Goal: Answer question/provide support: Answer question/provide support

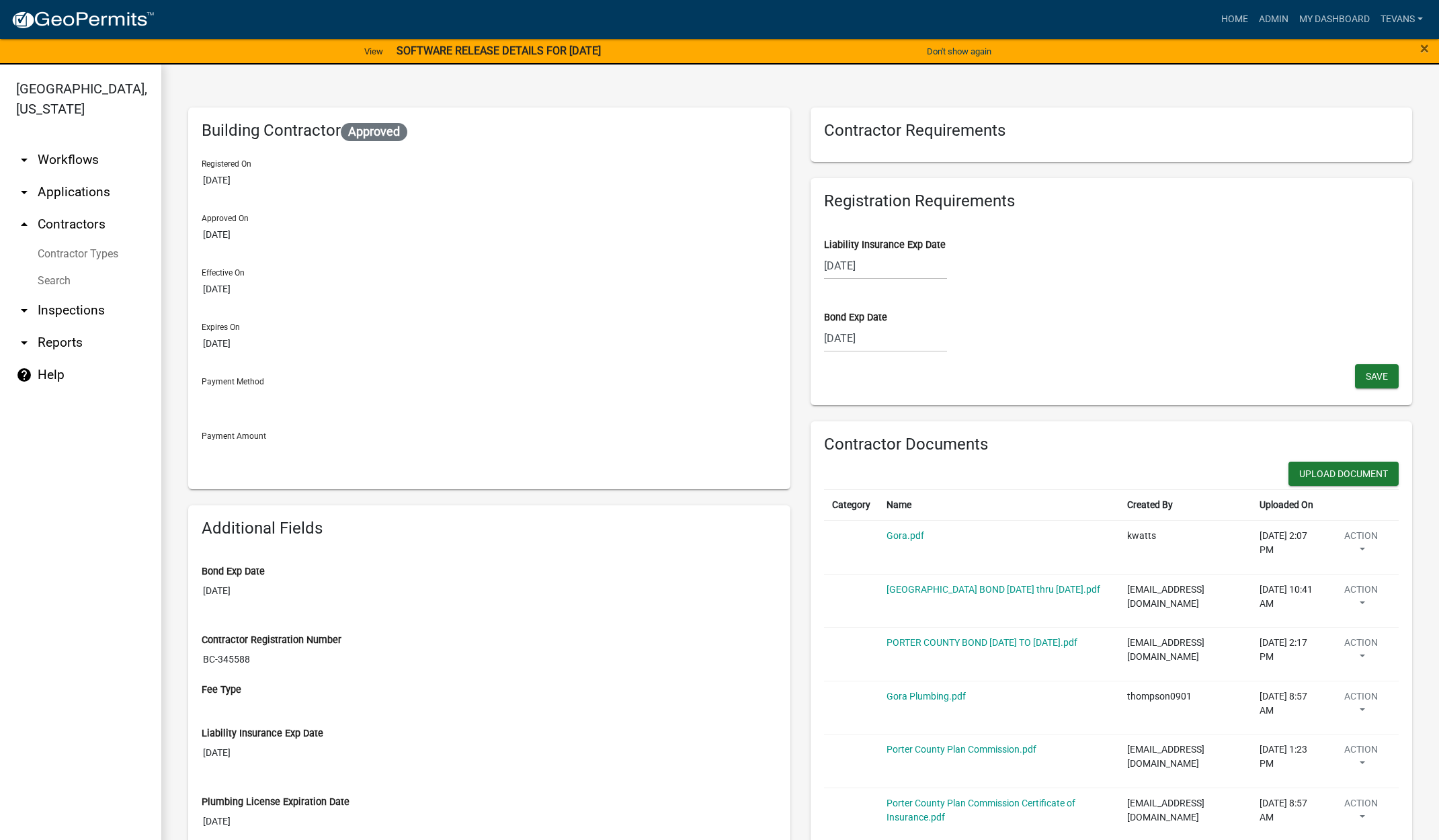
scroll to position [67, 0]
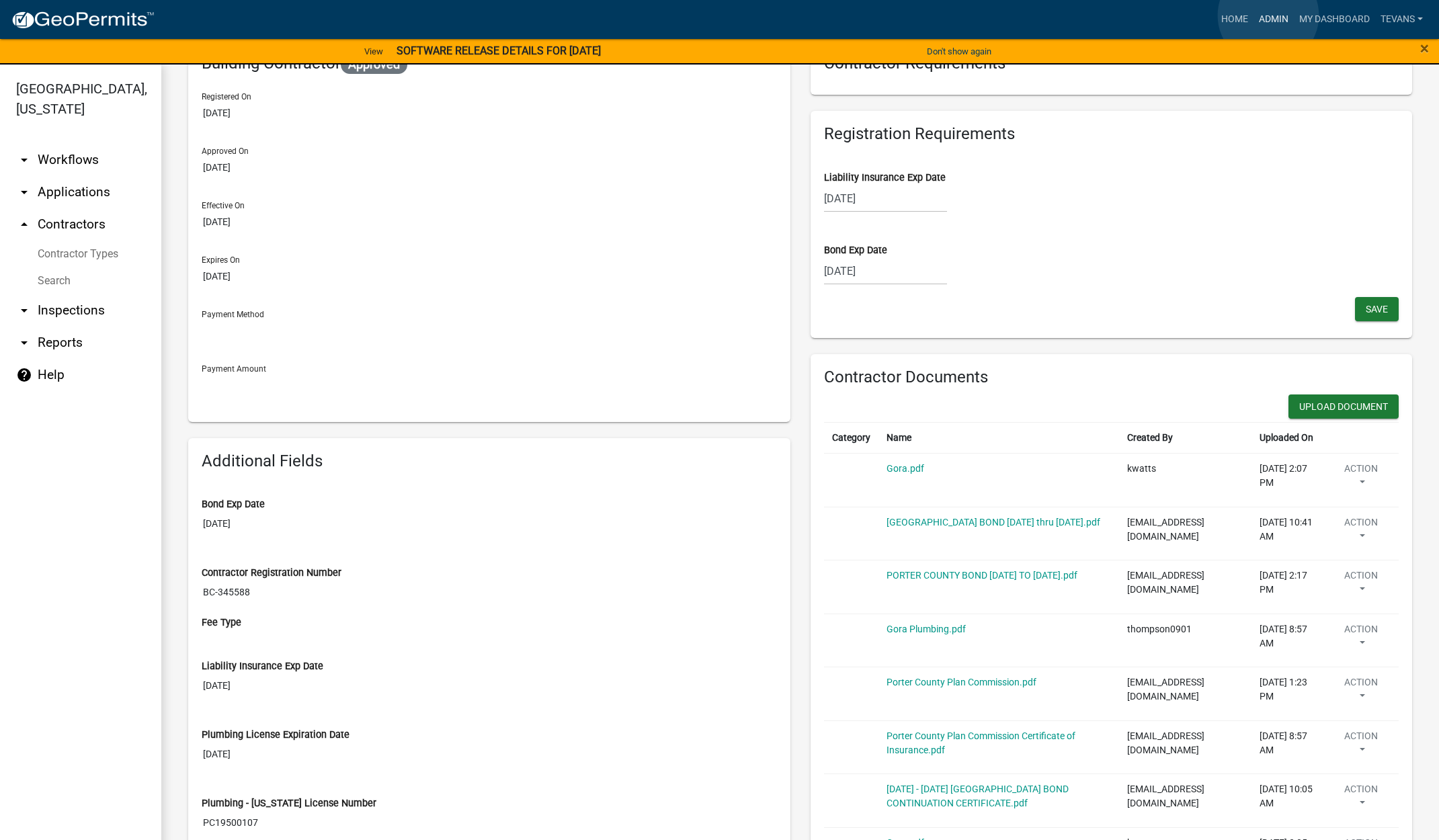
click at [1268, 15] on link "Admin" at bounding box center [1273, 19] width 40 height 26
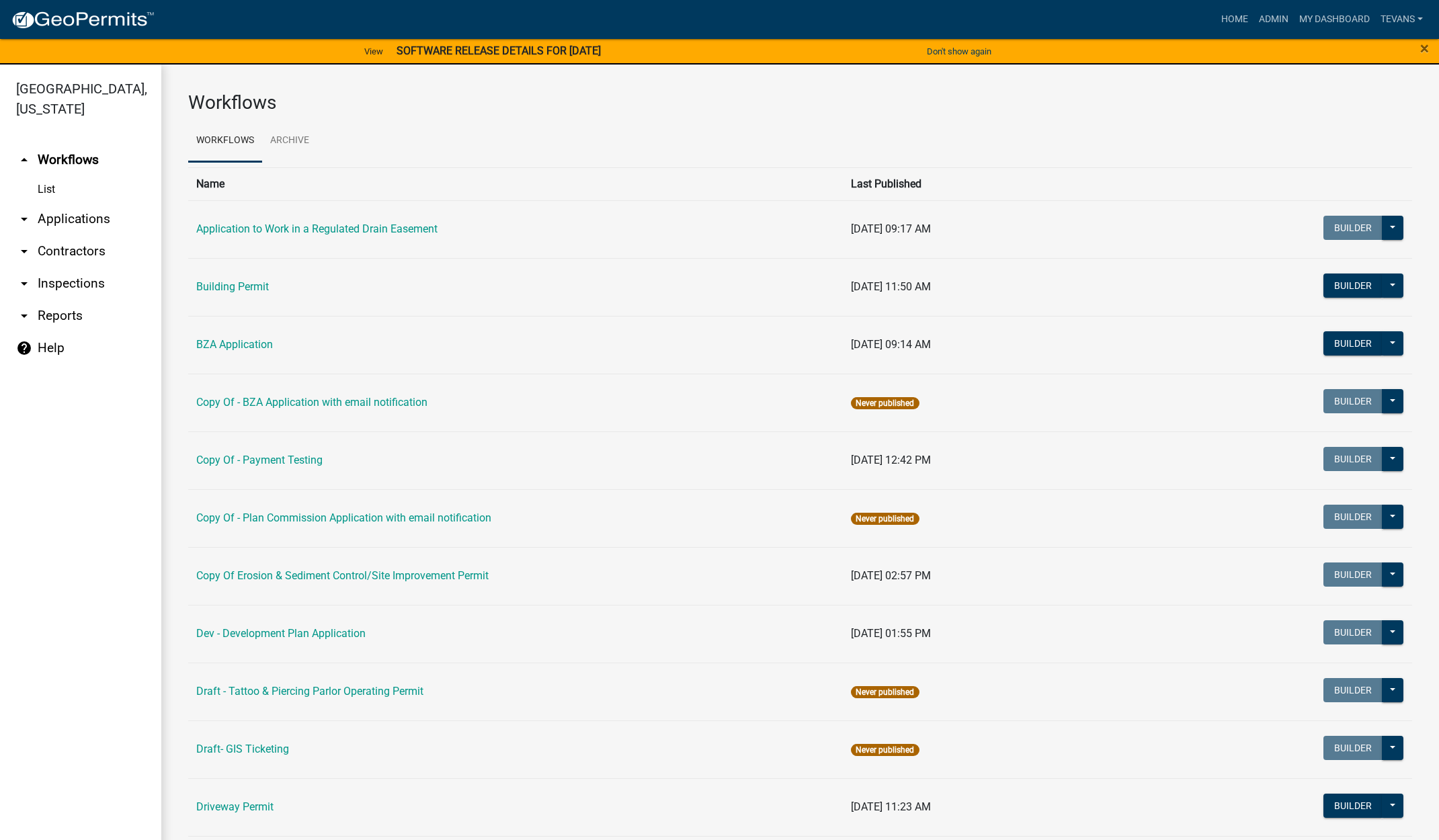
click at [109, 203] on link "arrow_drop_down Applications" at bounding box center [80, 219] width 161 height 32
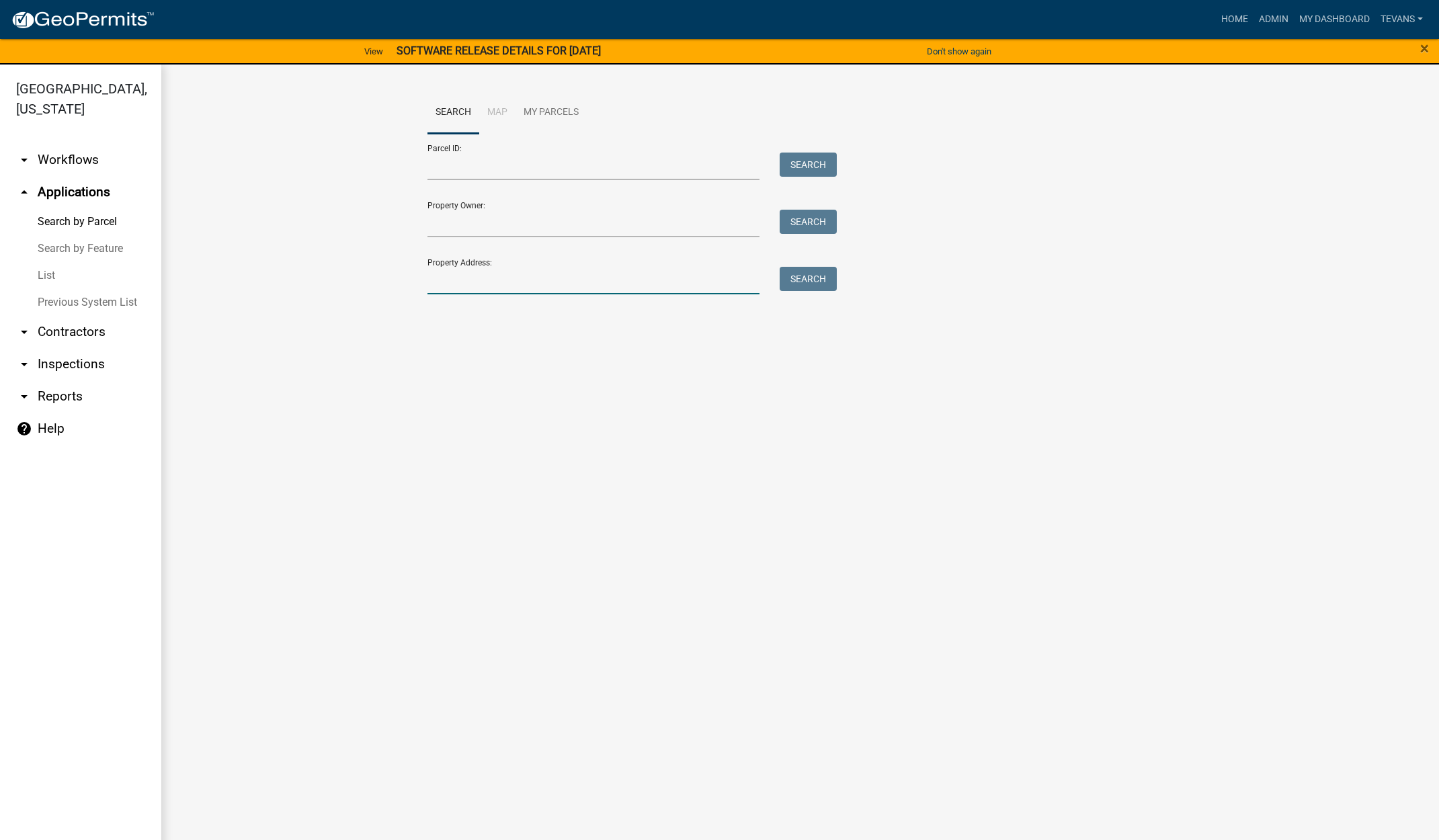
click at [541, 274] on input "Property Address:" at bounding box center [594, 281] width 333 height 28
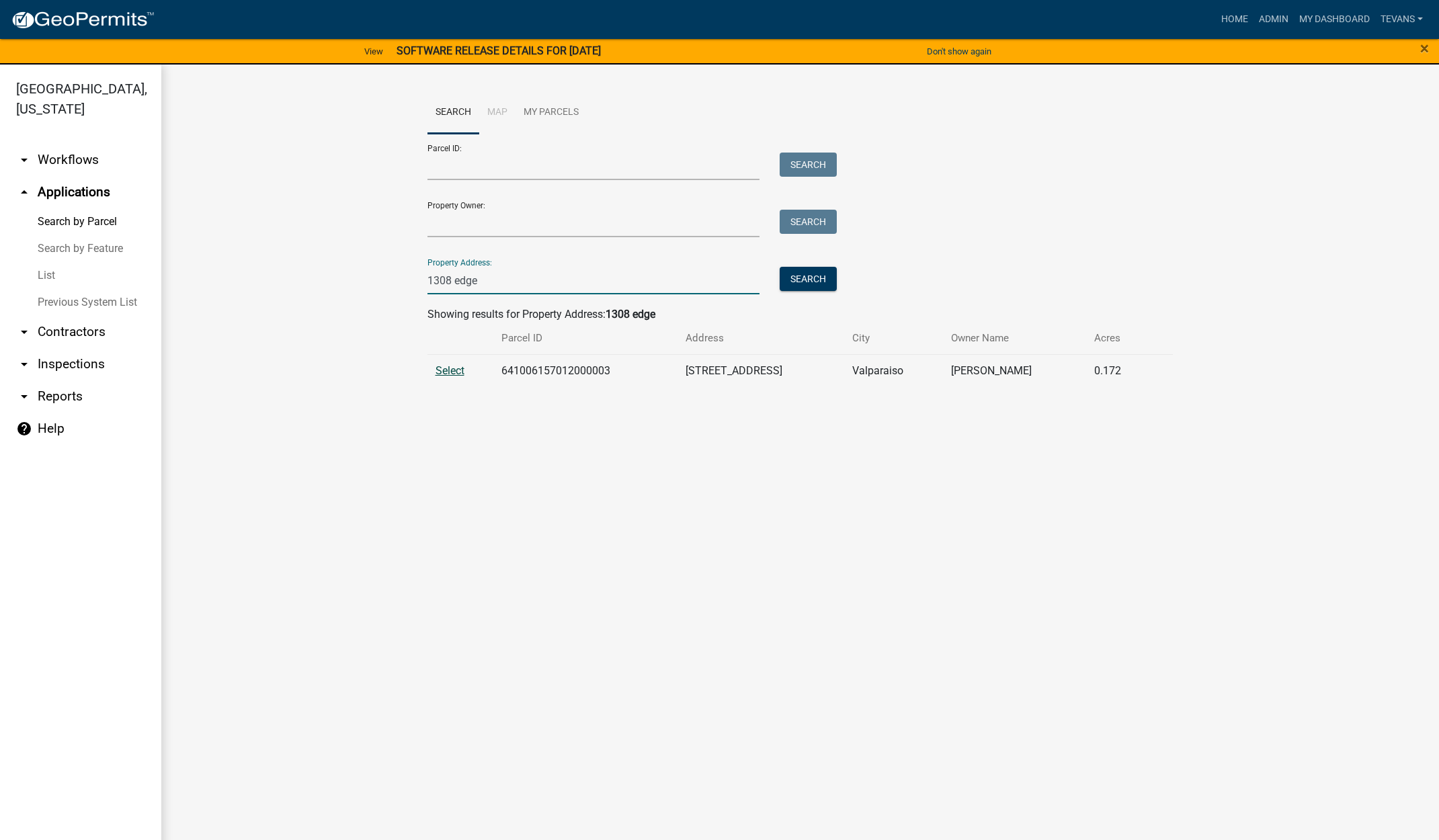
type input "1308 edge"
click at [460, 372] on span "Select" at bounding box center [450, 370] width 29 height 12
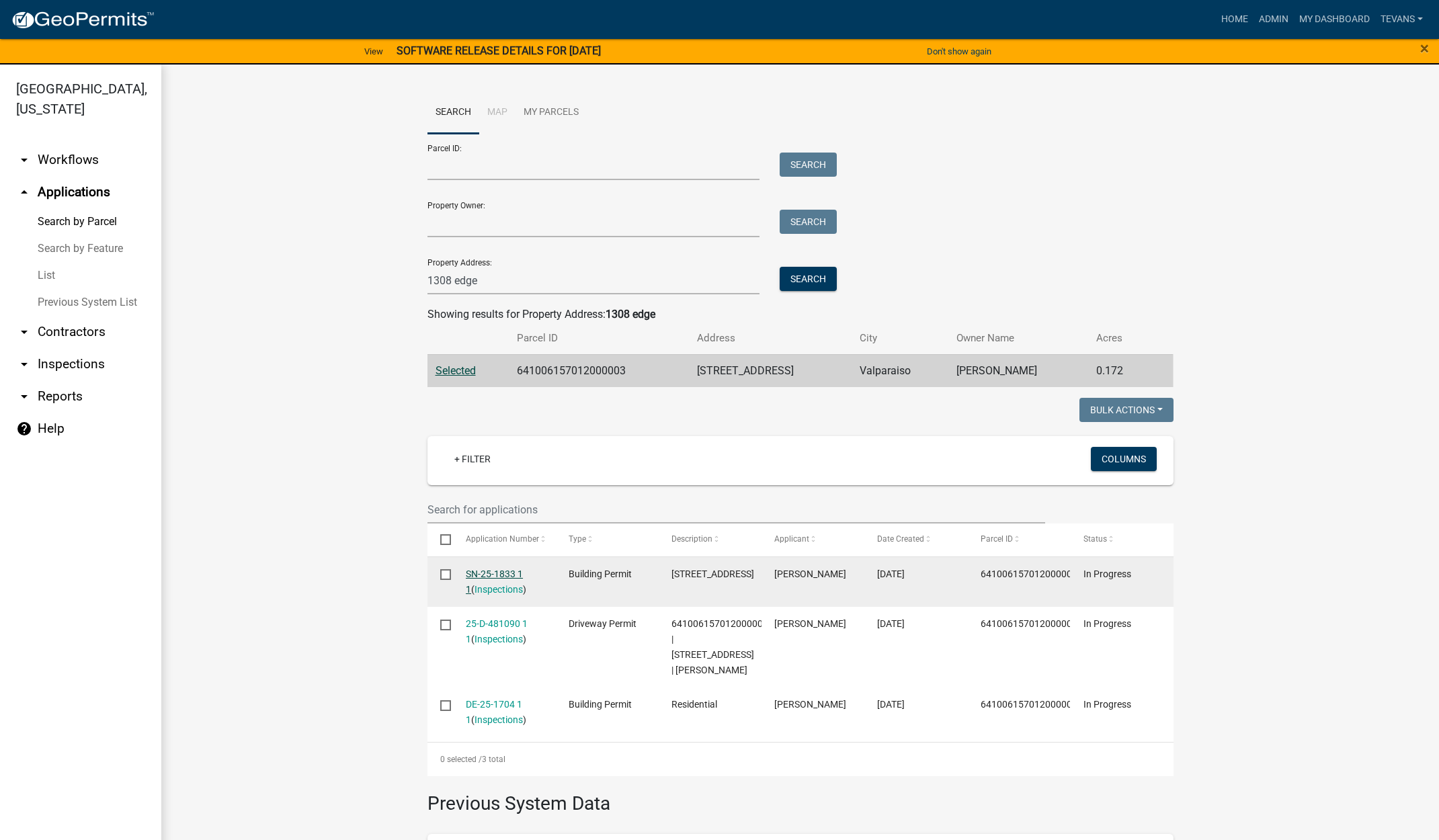
click at [495, 571] on link "SN-25-1833 1 1" at bounding box center [494, 582] width 57 height 26
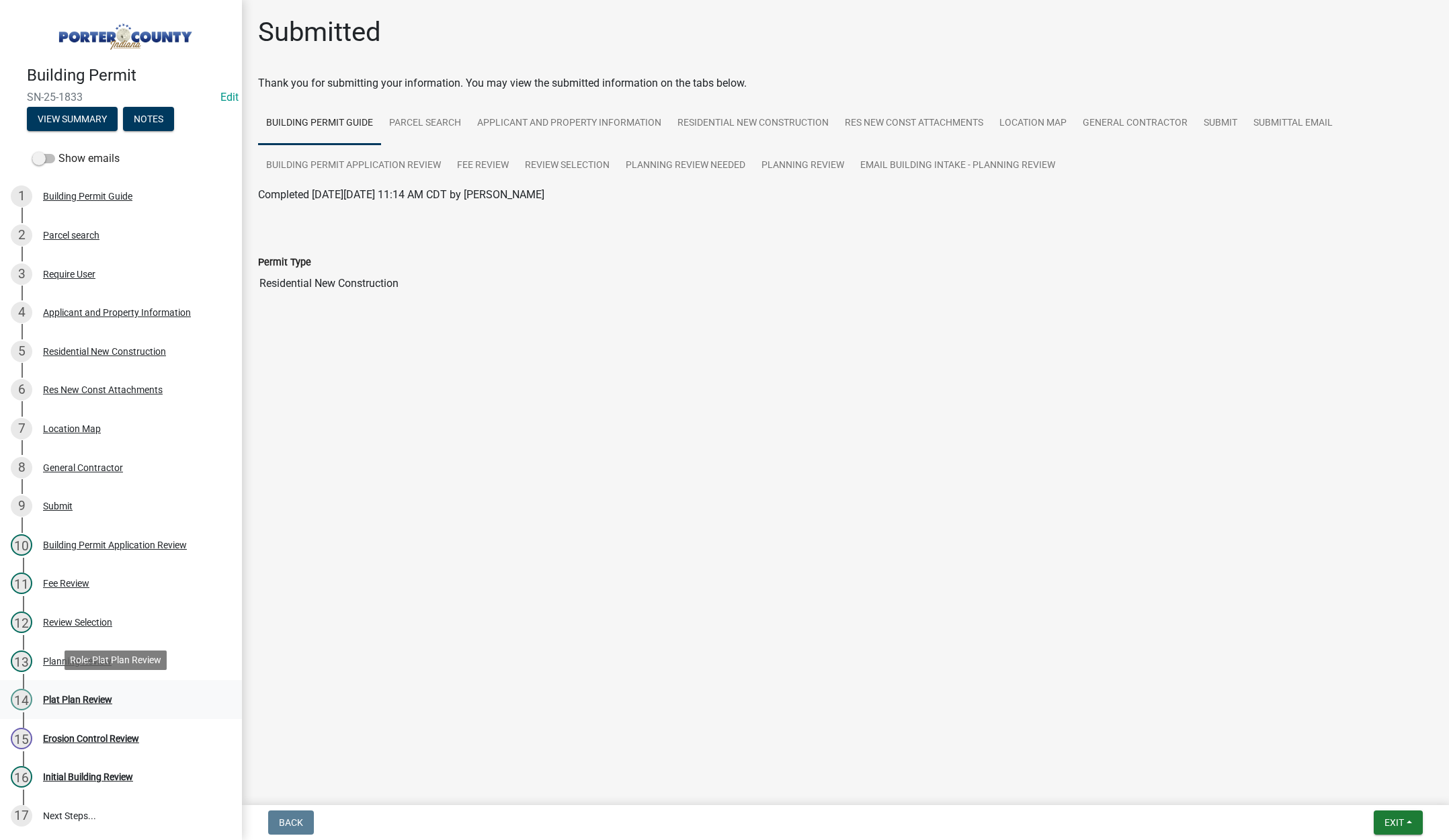
click at [83, 695] on div "Plat Plan Review" at bounding box center [77, 699] width 69 height 9
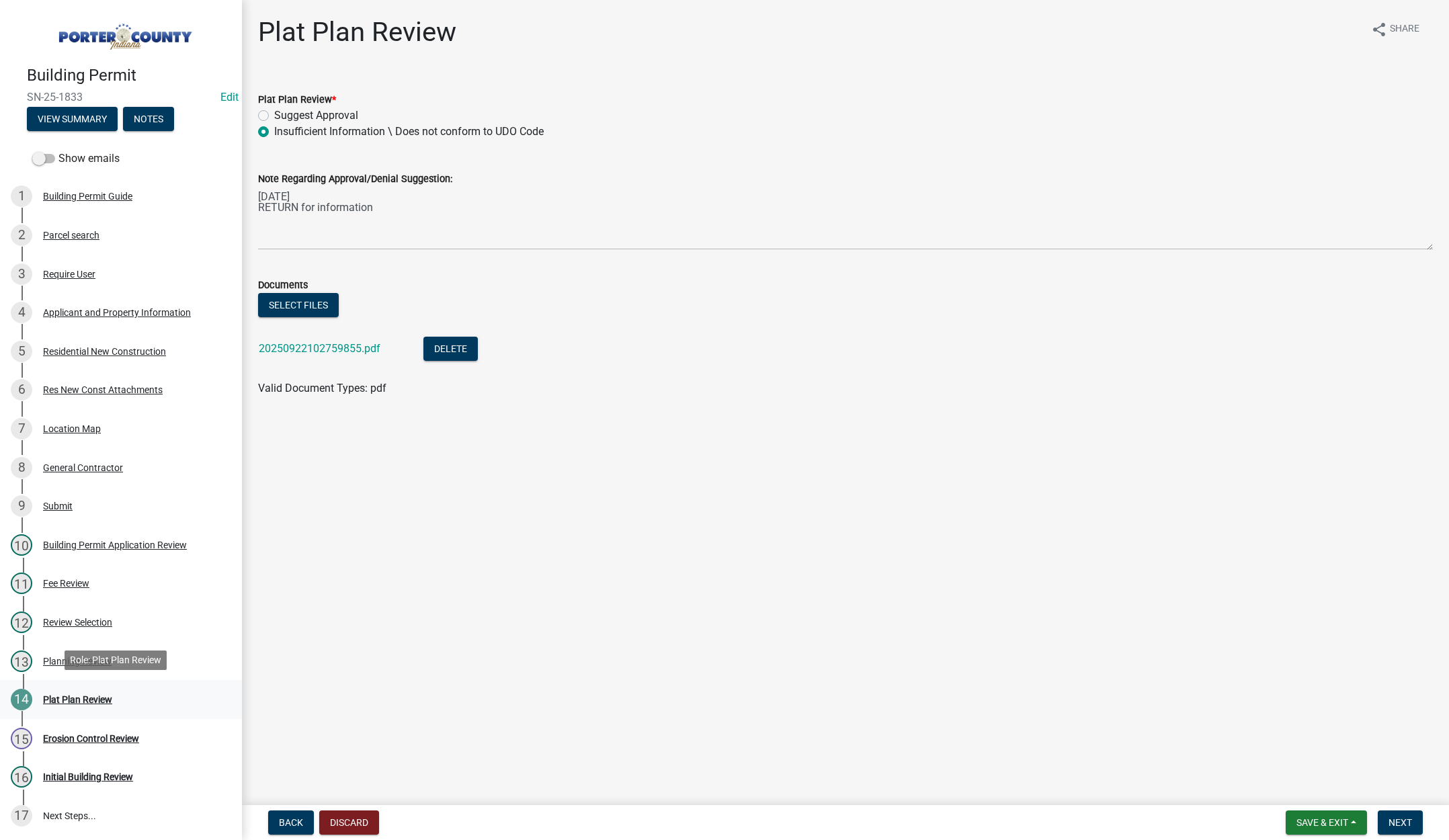
drag, startPoint x: 91, startPoint y: 696, endPoint x: 131, endPoint y: 682, distance: 42.4
click at [91, 696] on div "Plat Plan Review" at bounding box center [77, 699] width 69 height 9
click at [58, 698] on div "Plat Plan Review" at bounding box center [77, 699] width 69 height 9
click at [377, 619] on main "Plat Plan Review share Share Plat Plan Review * Suggest Approval Insufficient I…" at bounding box center [845, 400] width 1207 height 800
click at [1320, 817] on span "Save & Exit" at bounding box center [1322, 822] width 52 height 11
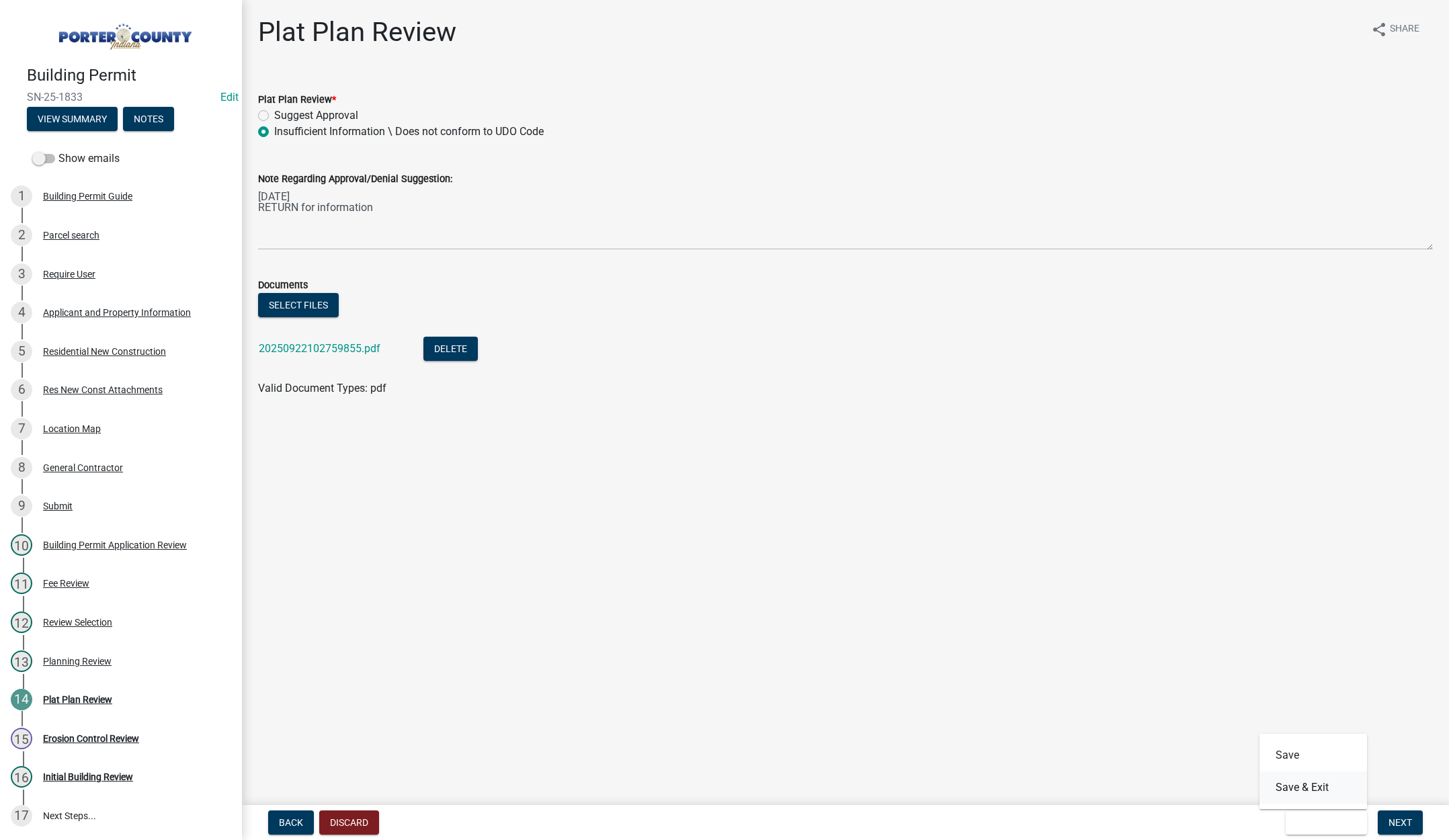
click at [1320, 795] on button "Save & Exit" at bounding box center [1312, 787] width 107 height 32
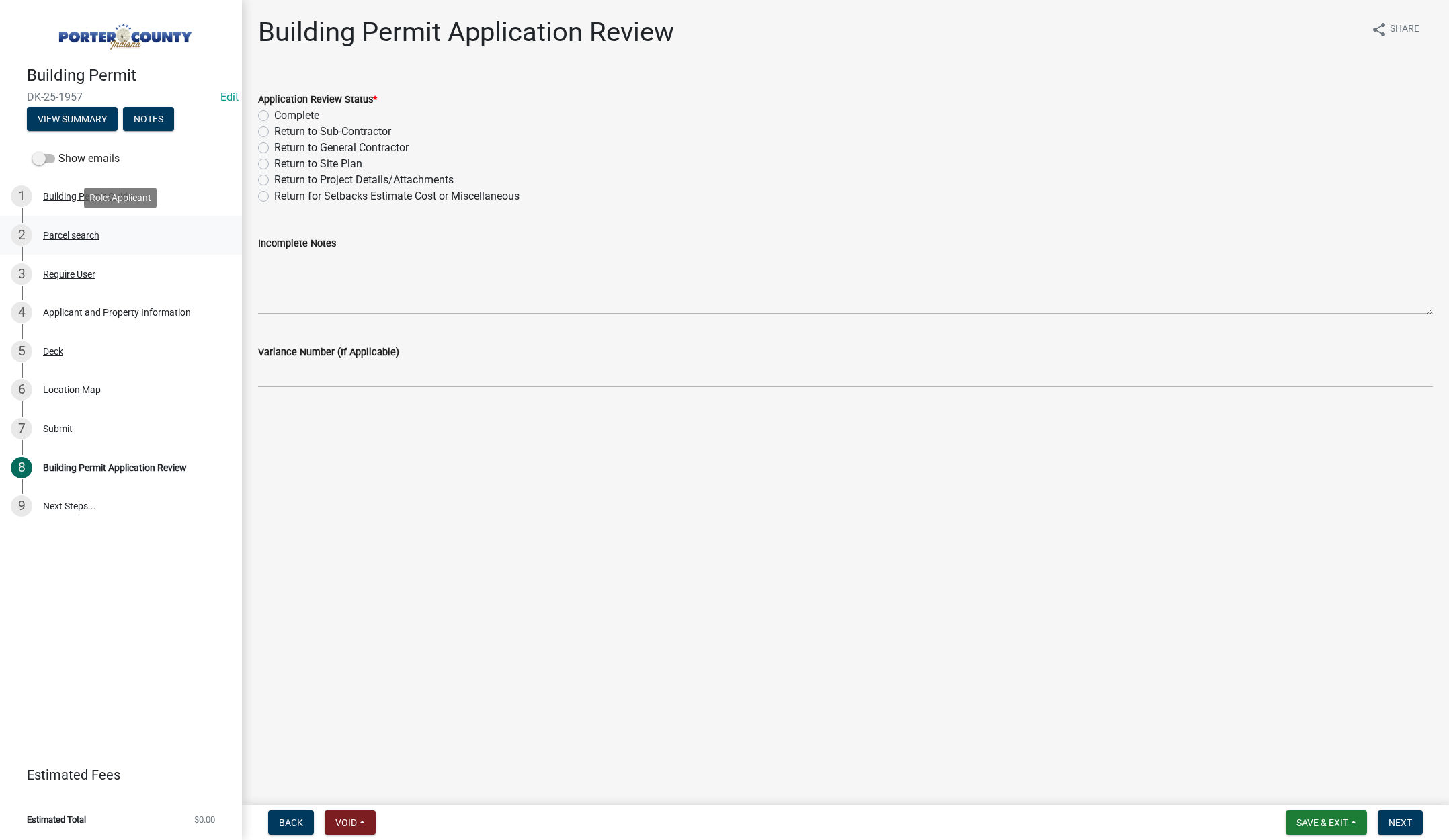
click at [80, 228] on div "2 Parcel search" at bounding box center [115, 235] width 210 height 21
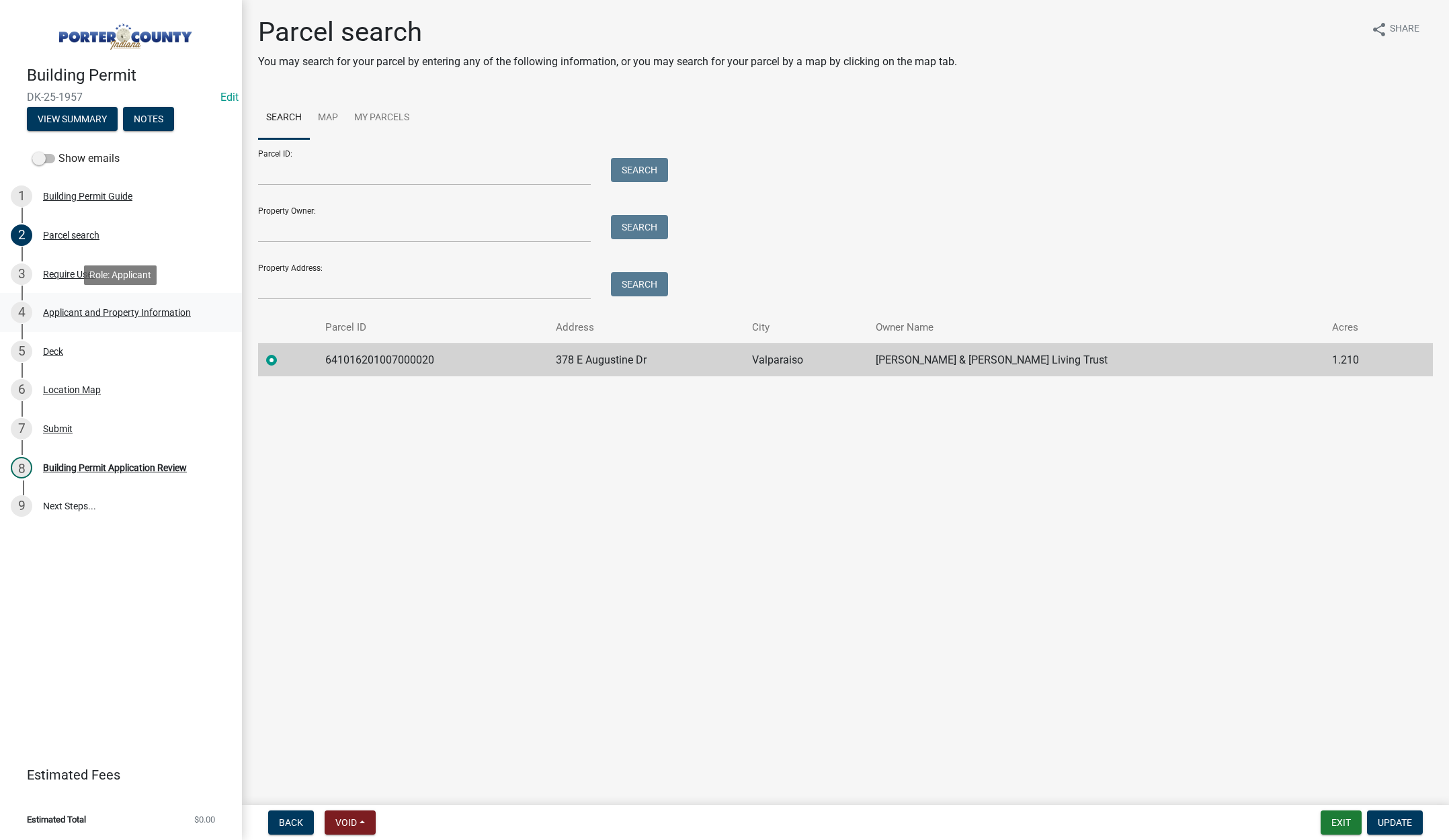
click at [116, 311] on div "Applicant and Property Information" at bounding box center [117, 312] width 148 height 9
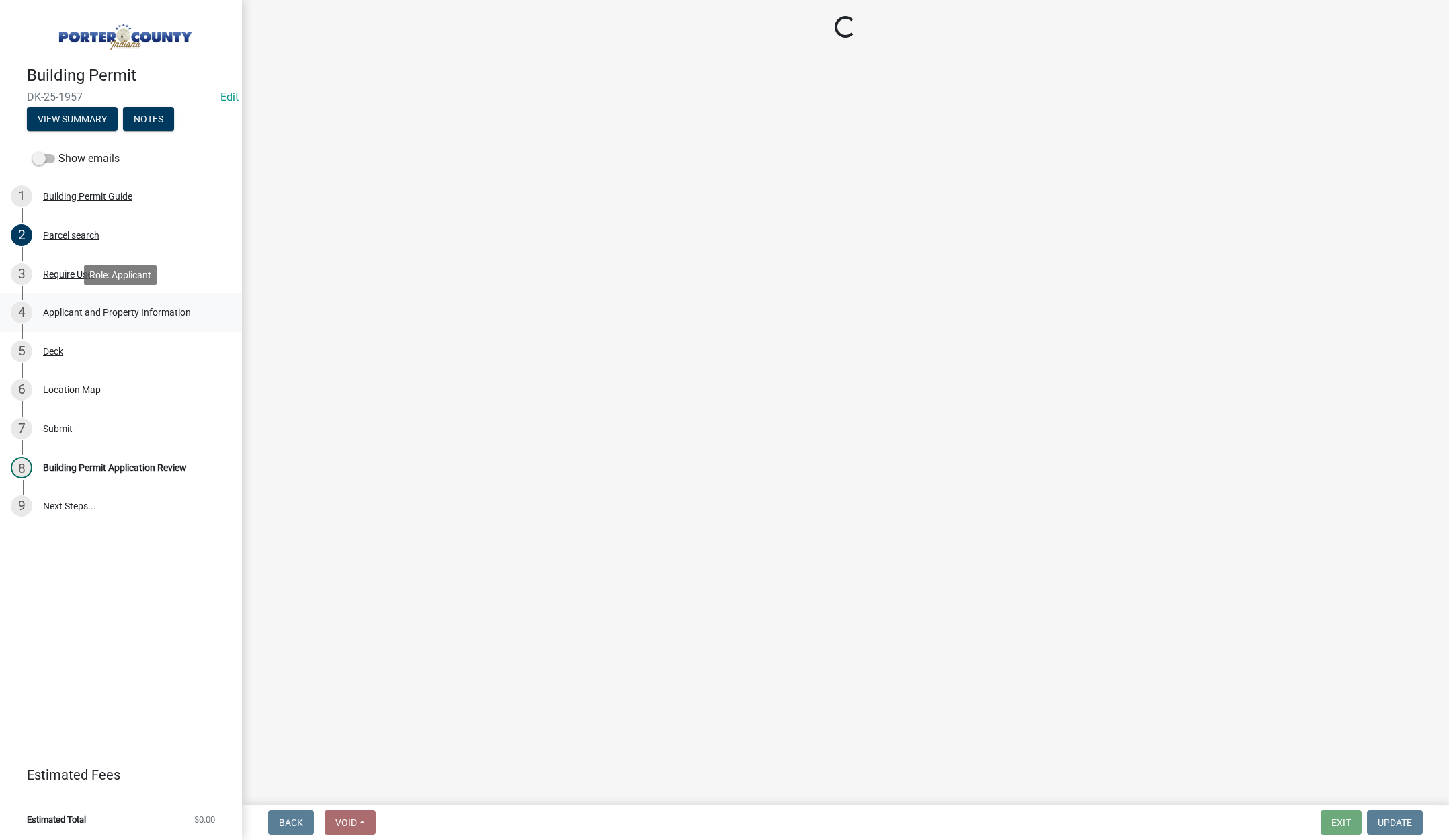
select select "3d0e3105-d46a-462c-9cf4-b32453f427e3"
select select "c796f995-08fe-487b-a20e-70ab553361d3"
select select "92efe679-05f4-414a-9426-51627fba5de6"
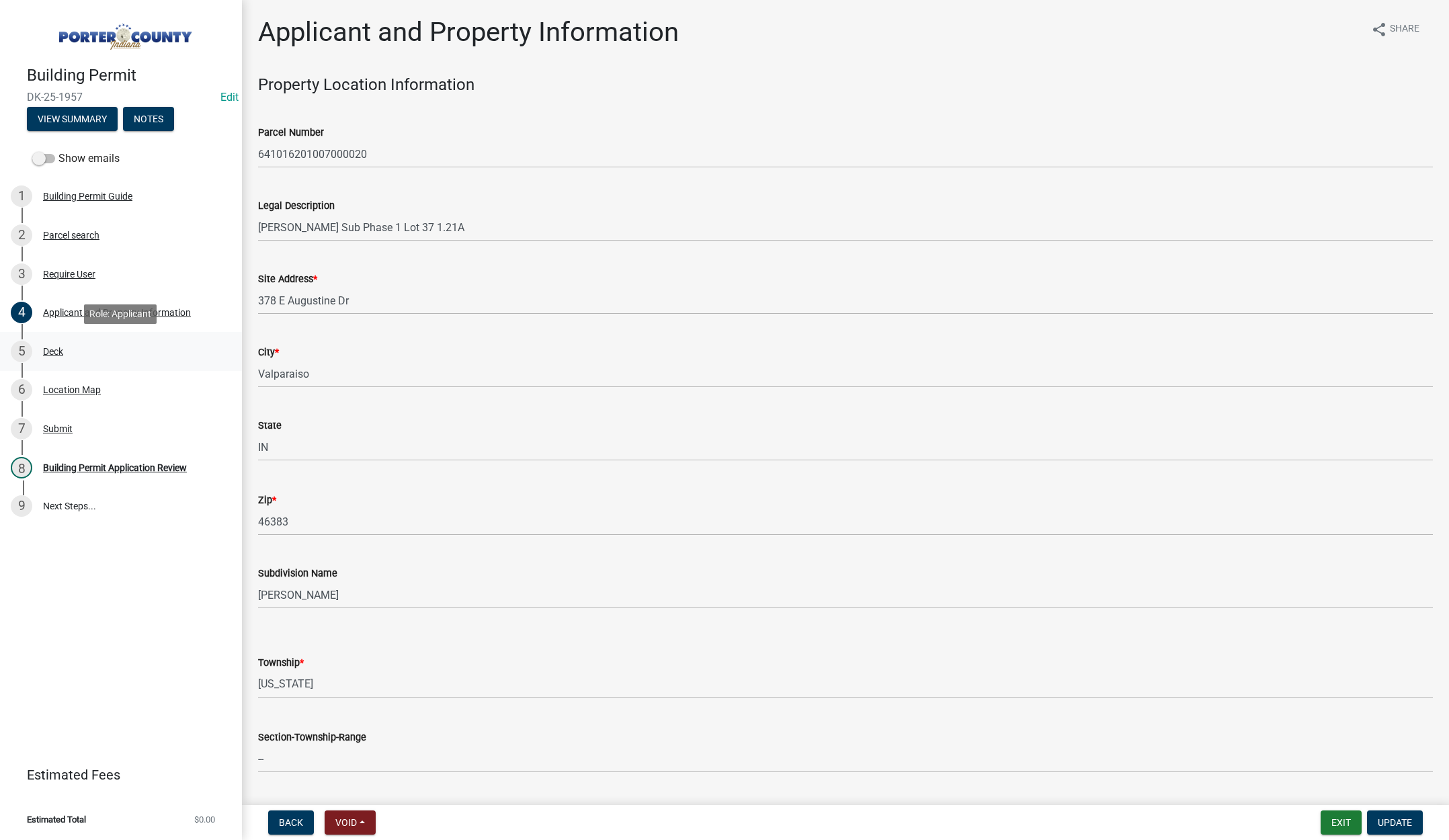
click at [55, 351] on div "Deck" at bounding box center [53, 351] width 20 height 9
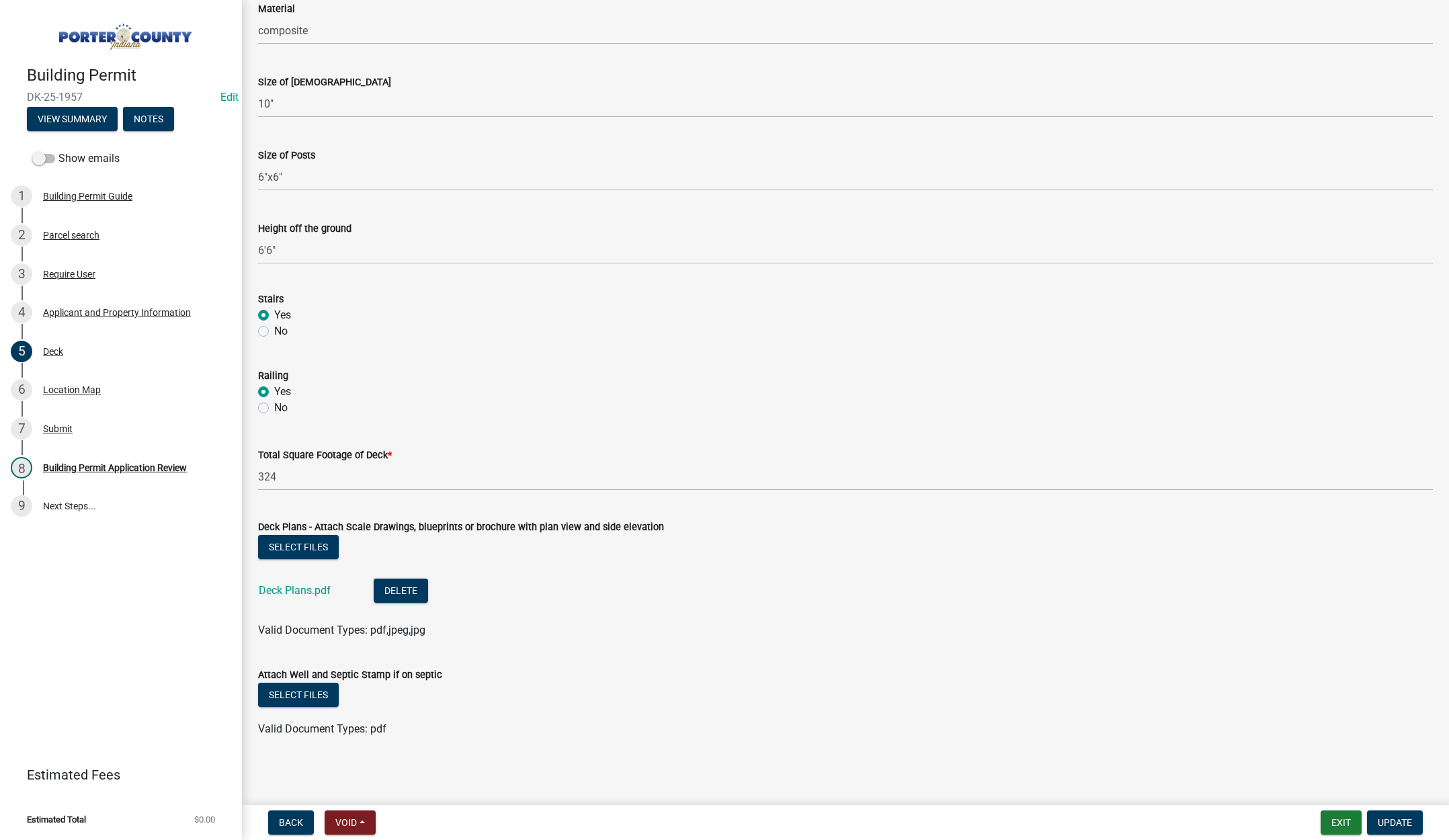
scroll to position [914, 0]
click at [287, 585] on link "Deck Plans.pdf" at bounding box center [294, 587] width 72 height 12
click at [89, 390] on div "Location Map" at bounding box center [72, 390] width 58 height 9
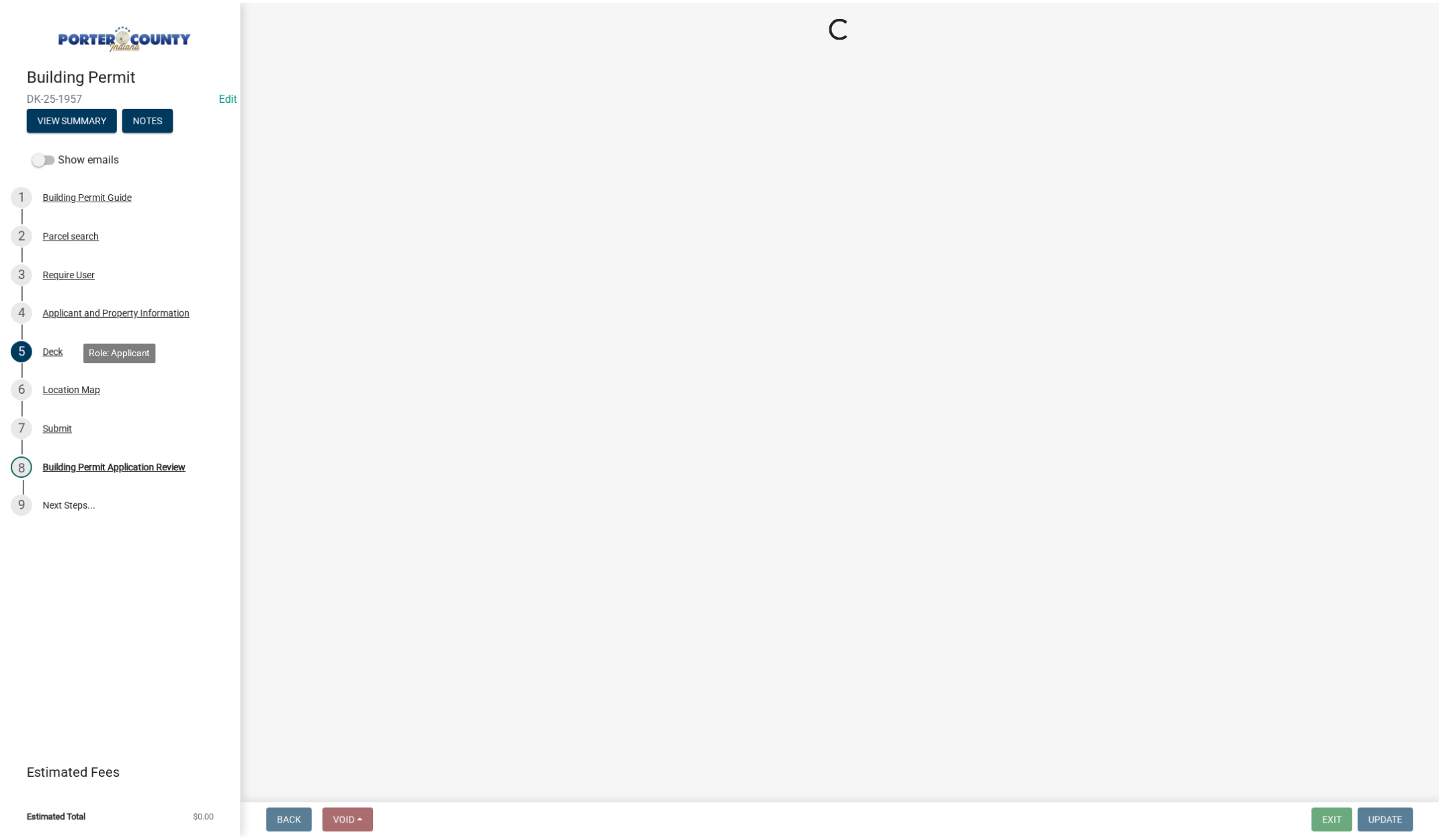
scroll to position [0, 0]
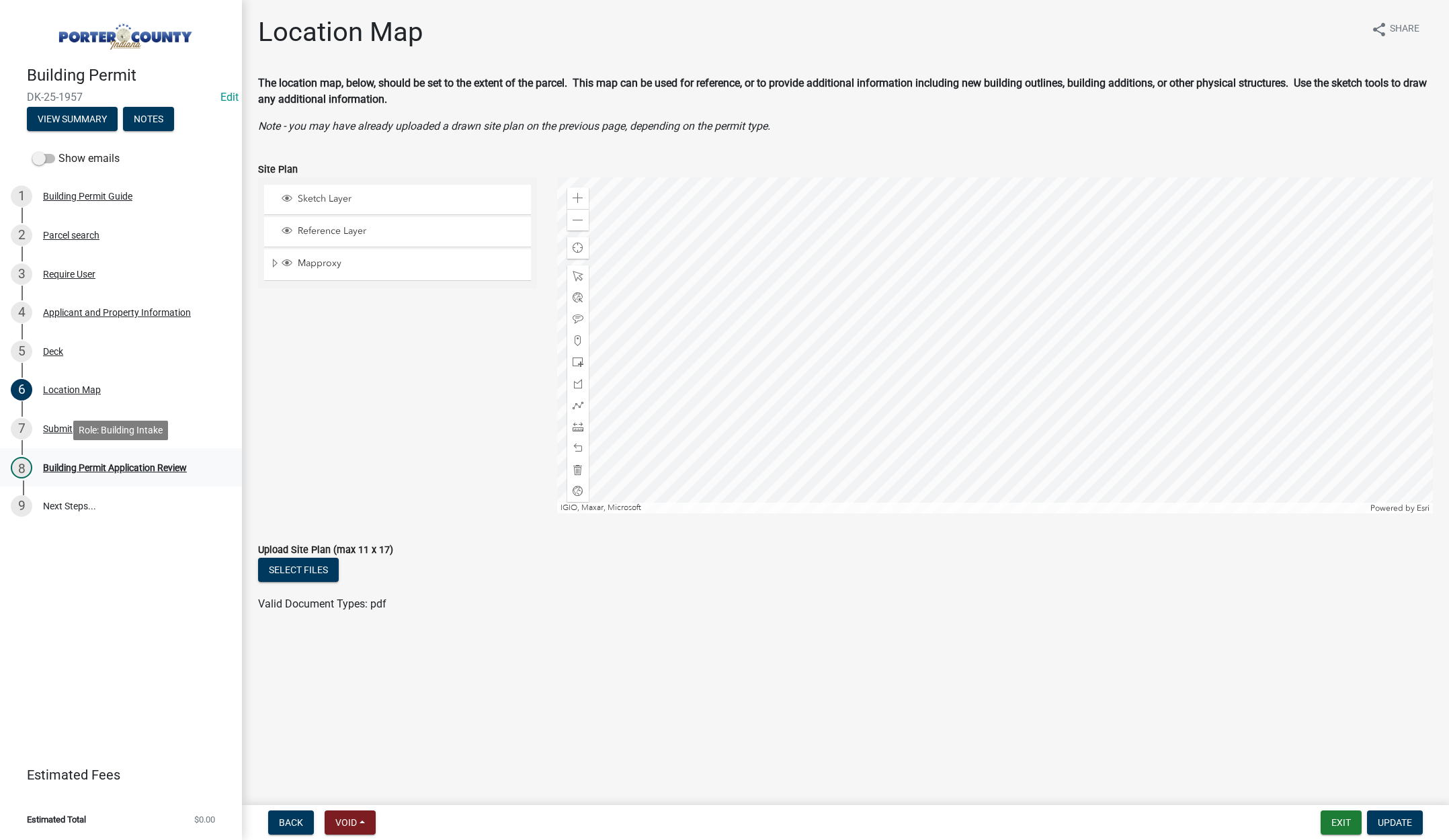
click at [130, 464] on div "Building Permit Application Review" at bounding box center [115, 467] width 144 height 9
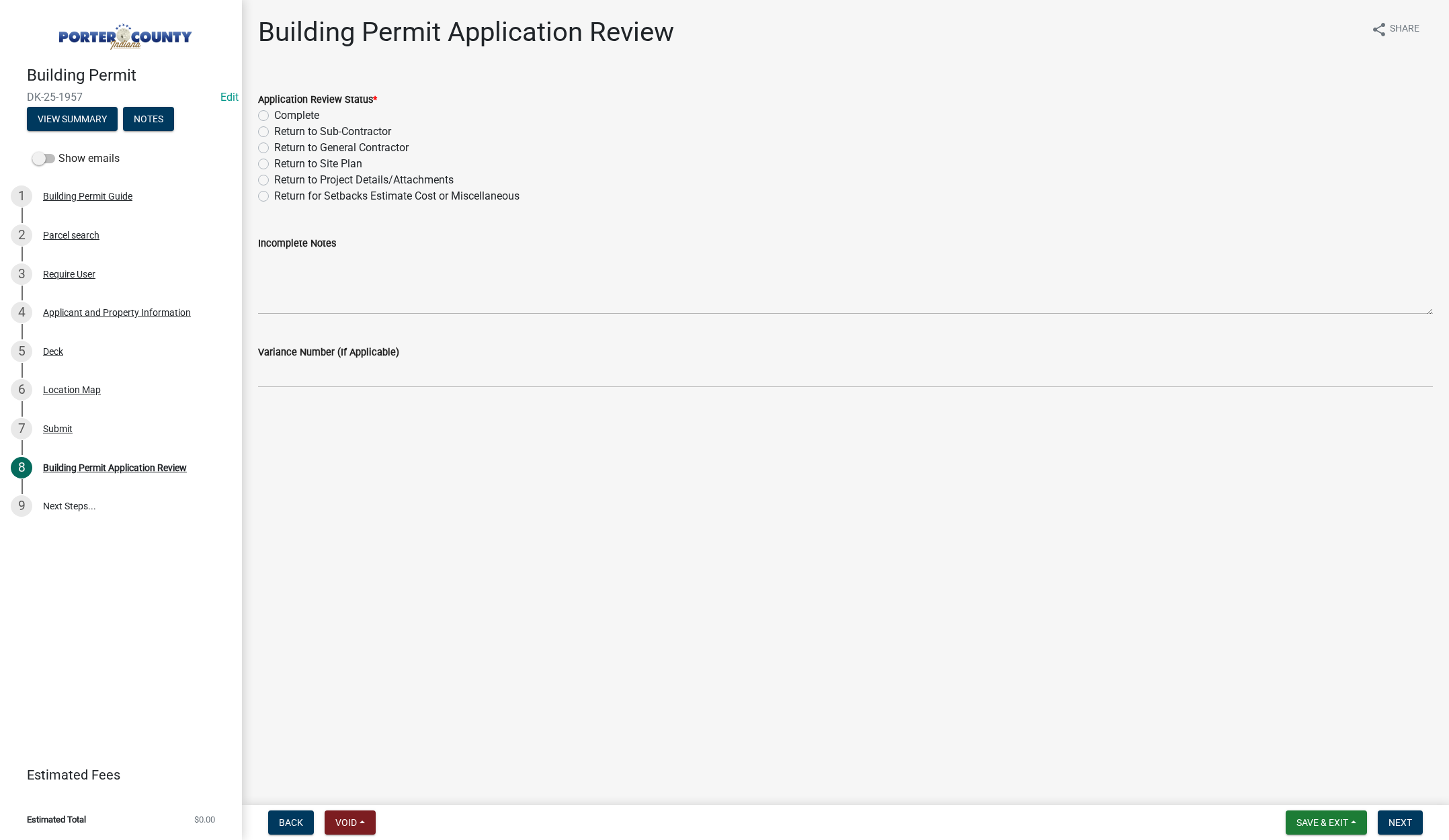
click at [274, 178] on label "Return to Project Details/Attachments" at bounding box center [364, 180] width 180 height 16
click at [274, 178] on input "Return to Project Details/Attachments" at bounding box center [279, 177] width 9 height 9
radio input "true"
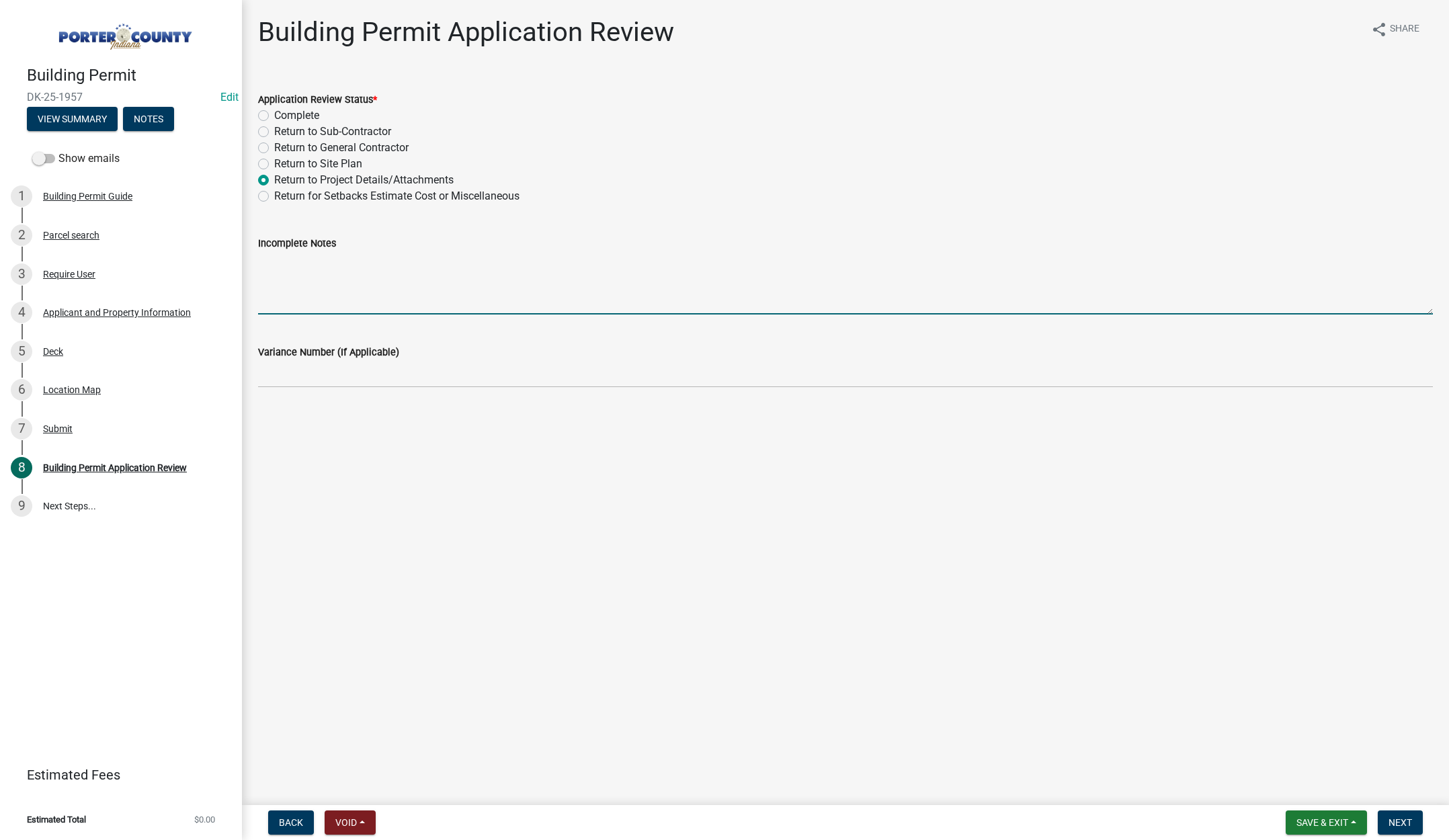
click at [328, 275] on textarea "Incomplete Notes" at bounding box center [845, 282] width 1175 height 63
type textarea "You application is not a deck, this is an open frame porch, you will need to do…"
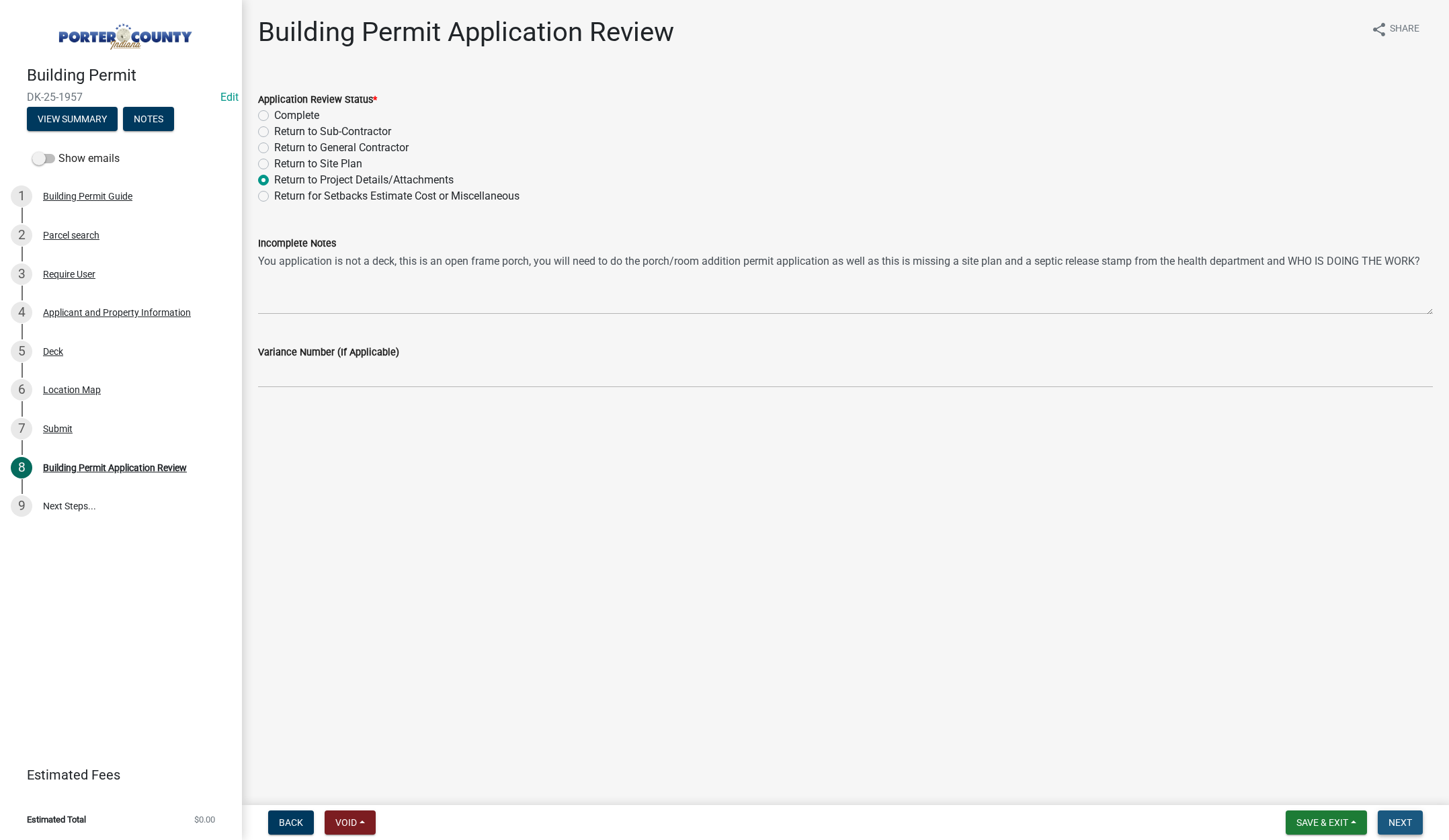
click at [1394, 815] on button "Next" at bounding box center [1400, 822] width 45 height 24
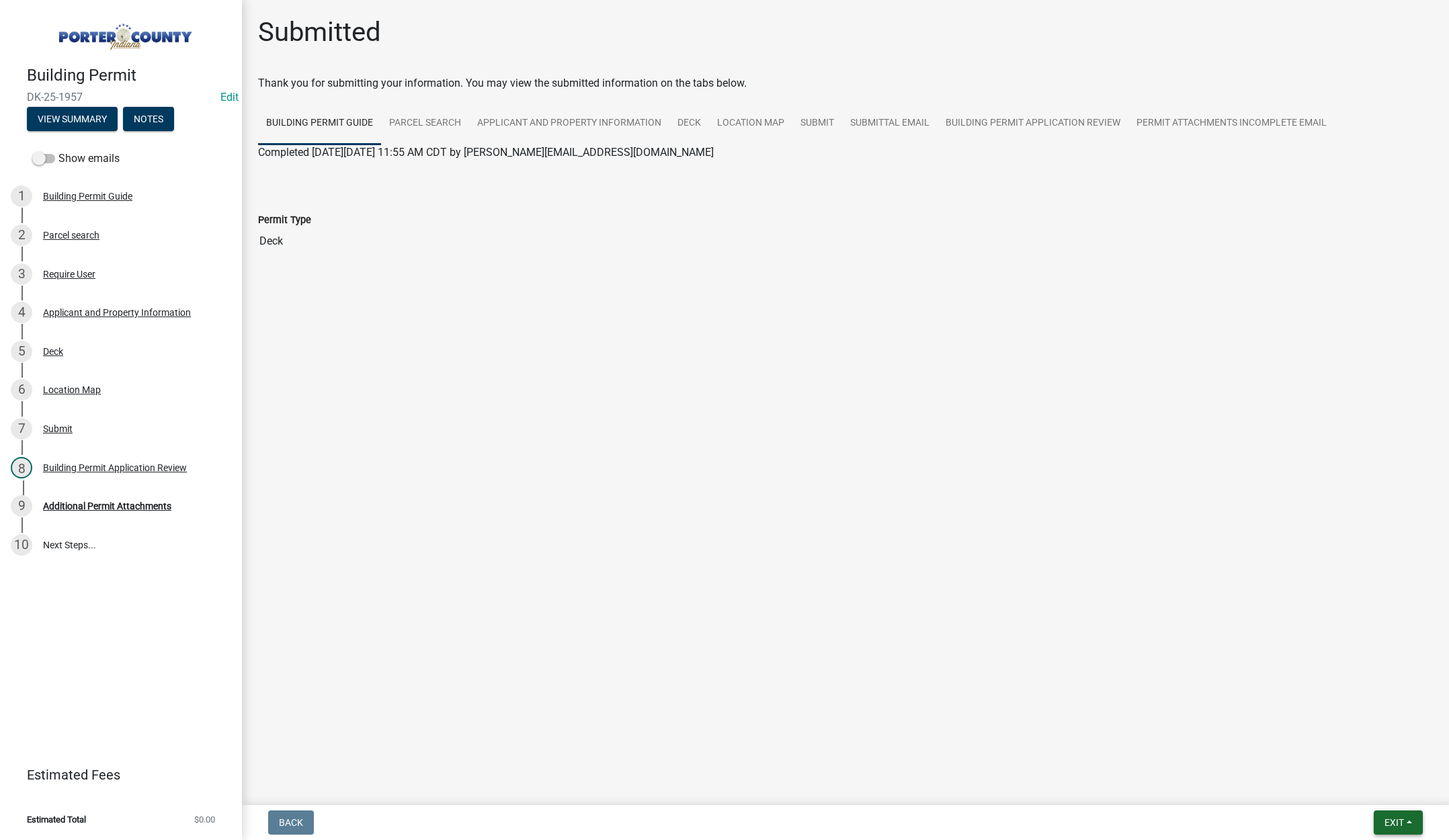
click at [1394, 814] on button "Exit" at bounding box center [1398, 822] width 49 height 24
click at [1385, 790] on button "Save & Exit" at bounding box center [1369, 787] width 107 height 32
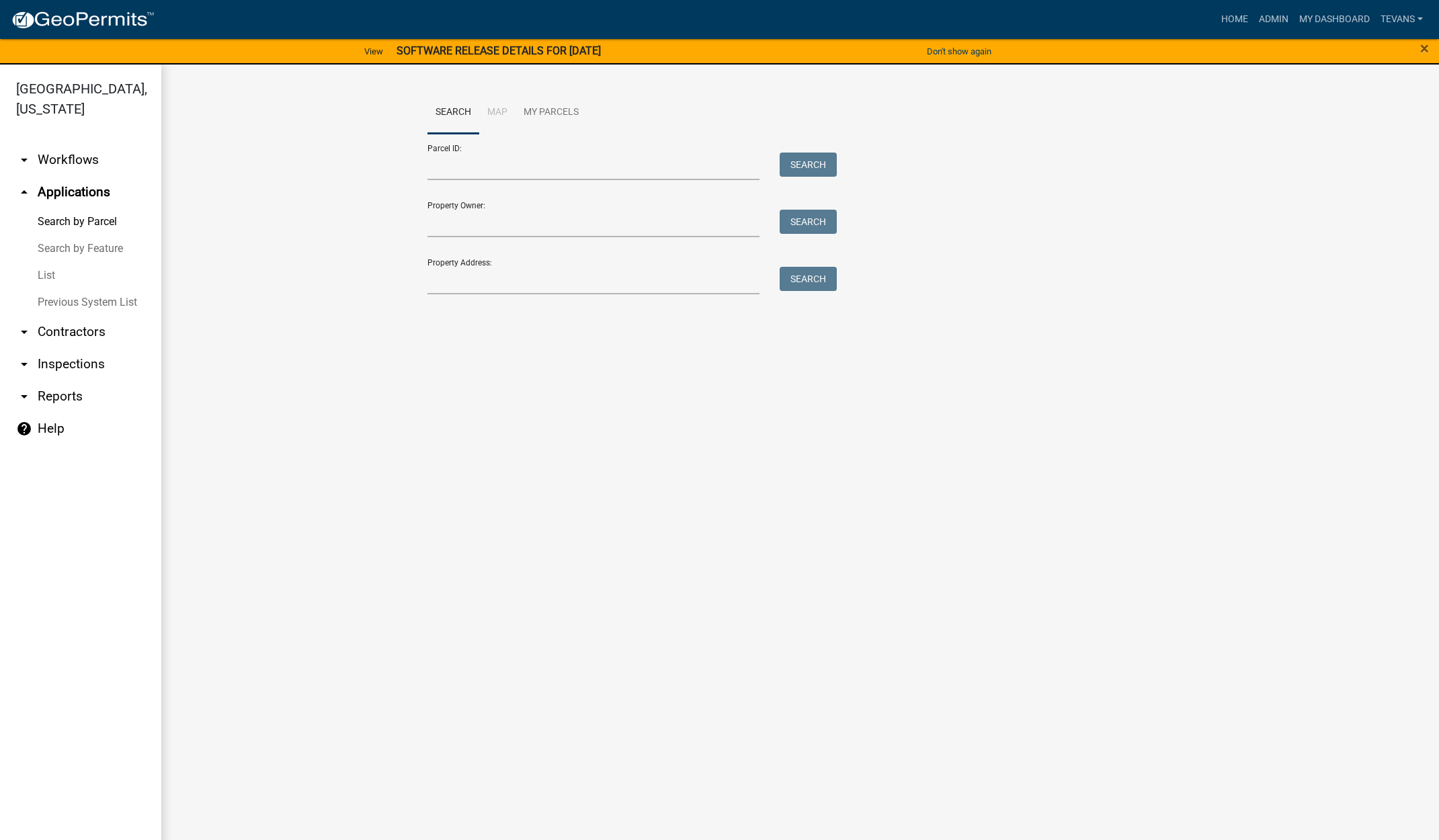
drag, startPoint x: 59, startPoint y: 814, endPoint x: 580, endPoint y: 687, distance: 536.3
click at [77, 809] on ul "arrow_drop_down Workflows List arrow_drop_up Applications Search by Parcel Sear…" at bounding box center [80, 494] width 161 height 723
